Goal: Information Seeking & Learning: Learn about a topic

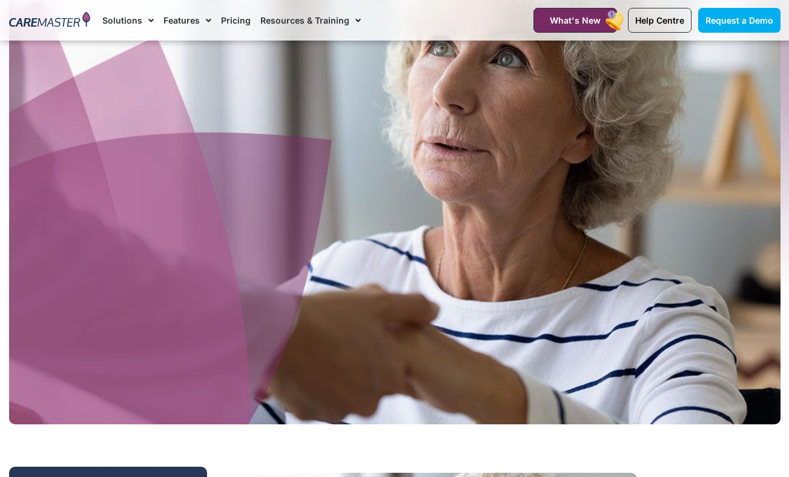
scroll to position [259, 0]
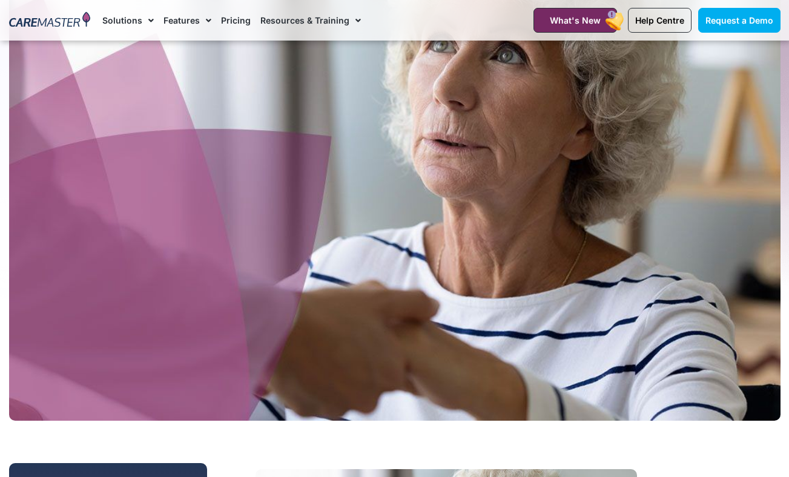
click at [232, 21] on link "Pricing" at bounding box center [236, 20] width 30 height 41
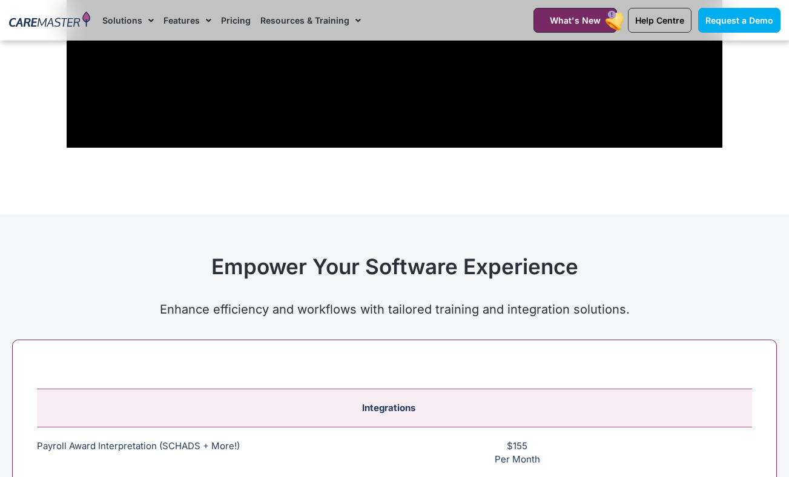
scroll to position [4083, 0]
